Goal: Task Accomplishment & Management: Complete application form

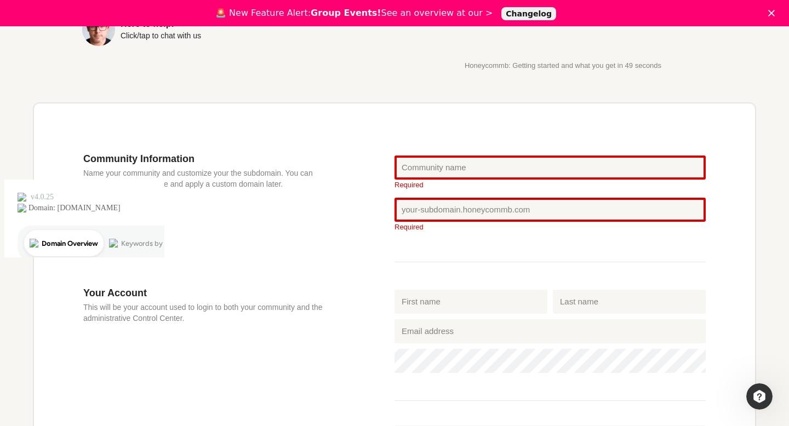
scroll to position [314, 0]
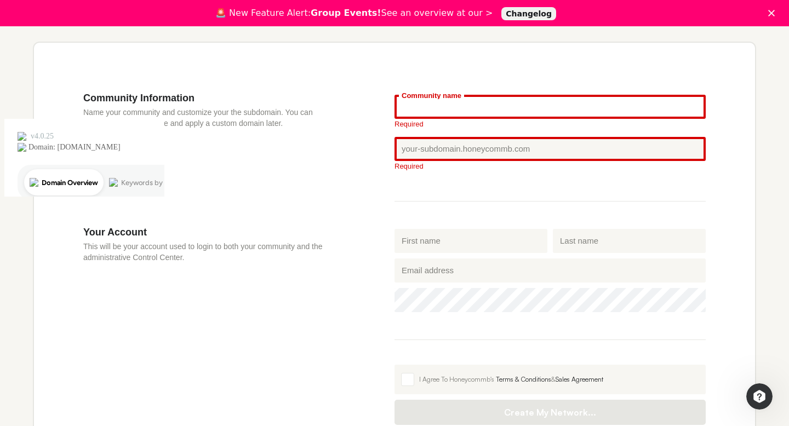
click at [416, 112] on input "Community name" at bounding box center [550, 107] width 311 height 24
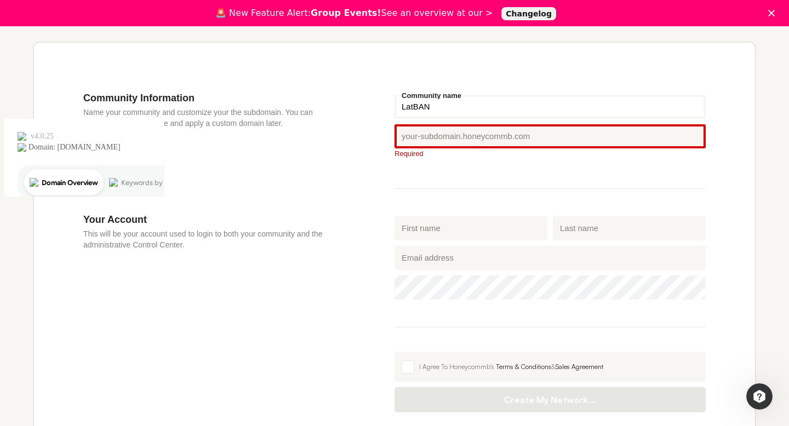
type input "LatBAN"
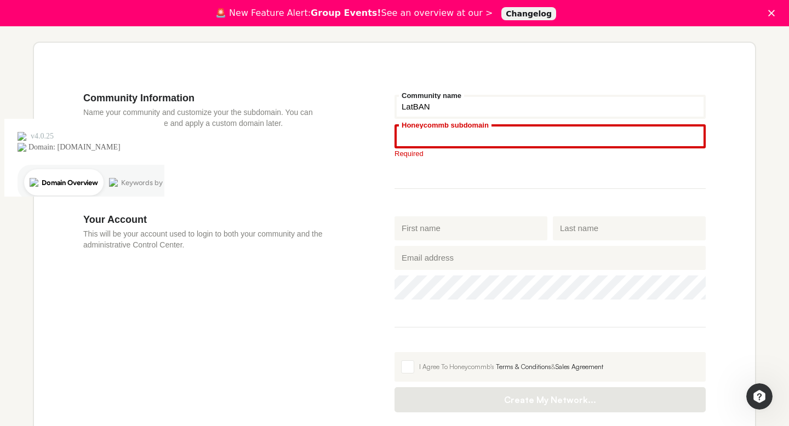
click at [434, 139] on input "Honeycommb subdomain" at bounding box center [550, 136] width 311 height 24
type input "W"
type input "w"
click at [434, 139] on input "Honeycommb subdomain" at bounding box center [550, 136] width 311 height 24
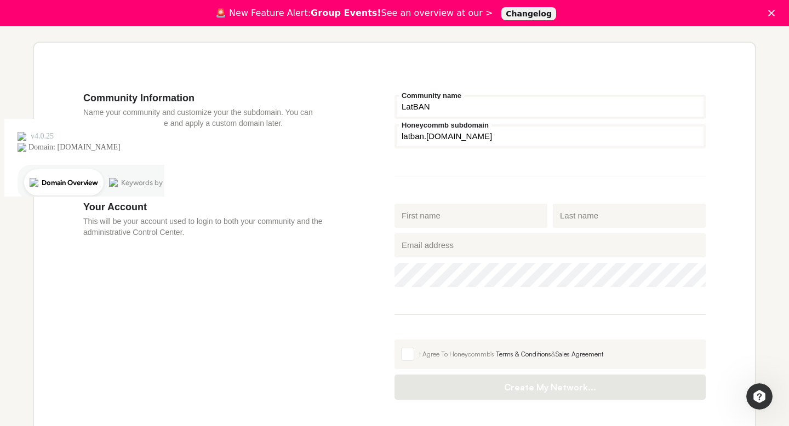
type input "latban"
click at [347, 174] on div "Community Information Name your community and customize your the subdomain. You…" at bounding box center [238, 146] width 311 height 109
click at [448, 224] on input "First name" at bounding box center [471, 216] width 153 height 24
type input "Emils"
type input "Kragis"
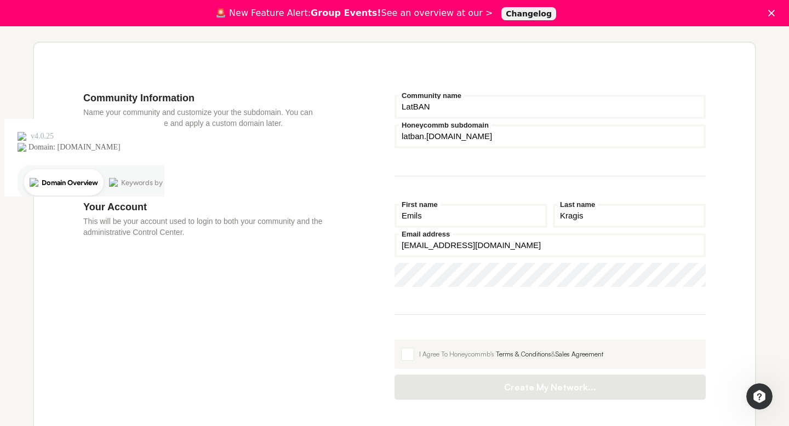
click at [449, 252] on input "[EMAIL_ADDRESS][DOMAIN_NAME]" at bounding box center [550, 246] width 311 height 24
type input "[EMAIL_ADDRESS][DOMAIN_NAME]"
click at [401, 305] on fieldset "[PERSON_NAME] First name [PERSON_NAME] Last name [PERSON_NAME][EMAIL_ADDRESS][D…" at bounding box center [550, 258] width 311 height 114
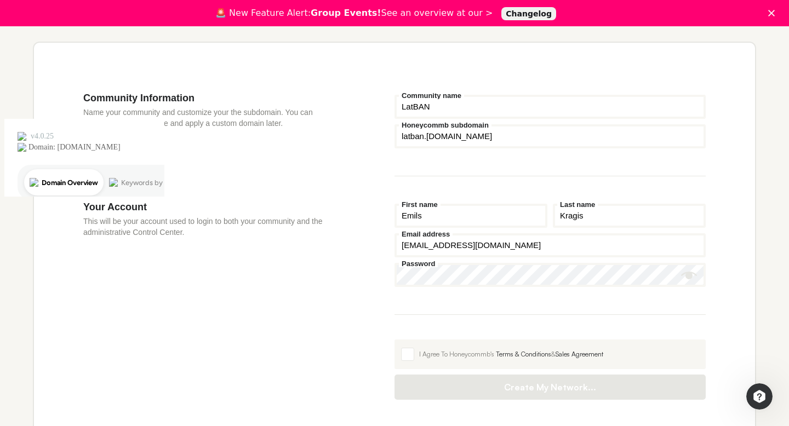
click at [693, 278] on icon "Show password" at bounding box center [689, 276] width 16 height 8
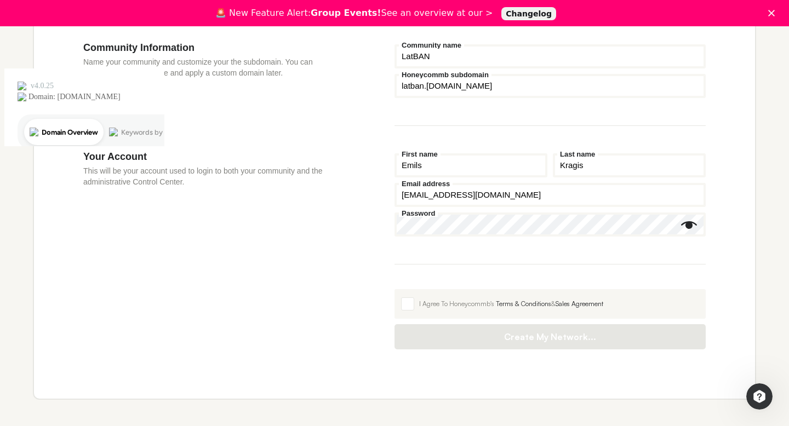
scroll to position [385, 0]
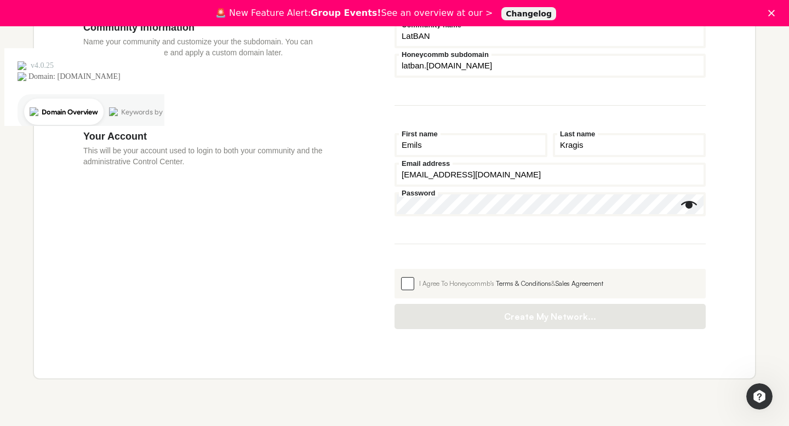
click at [401, 284] on span at bounding box center [407, 283] width 13 height 13
click at [395, 269] on input "I Agree To Honeycommb's Terms & Conditions & Sales Agreement" at bounding box center [395, 269] width 0 height 0
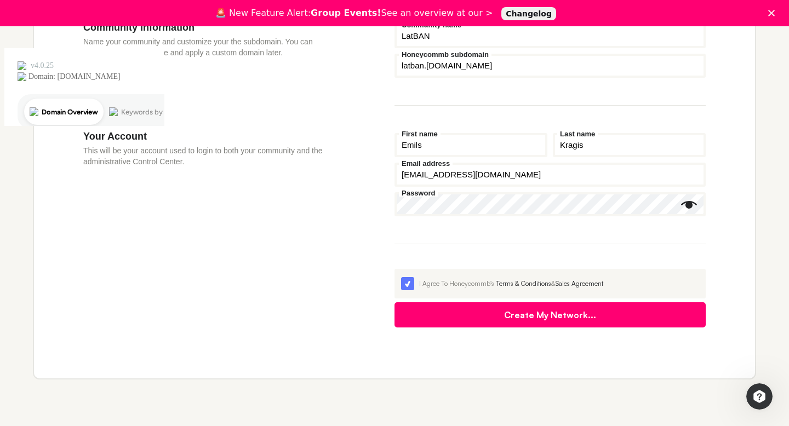
click at [516, 321] on button "Create My Network..." at bounding box center [550, 315] width 311 height 25
